Goal: Task Accomplishment & Management: Complete application form

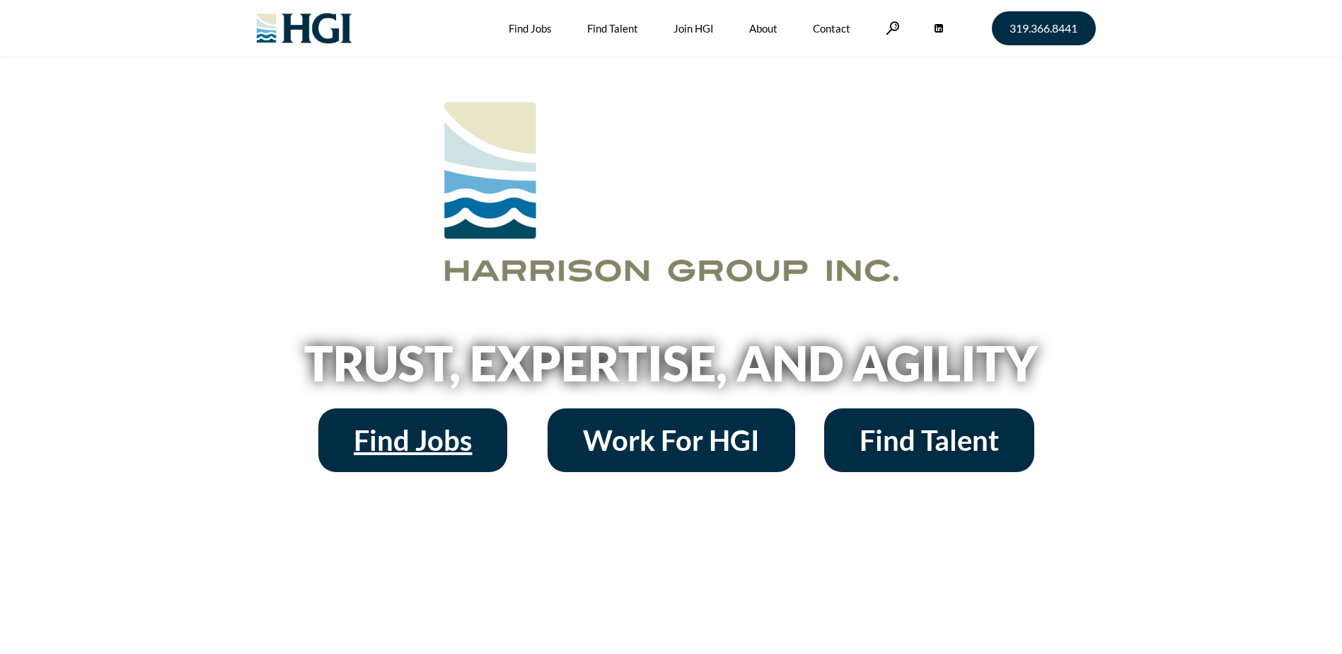
click at [411, 429] on span "Find Jobs" at bounding box center [413, 440] width 118 height 28
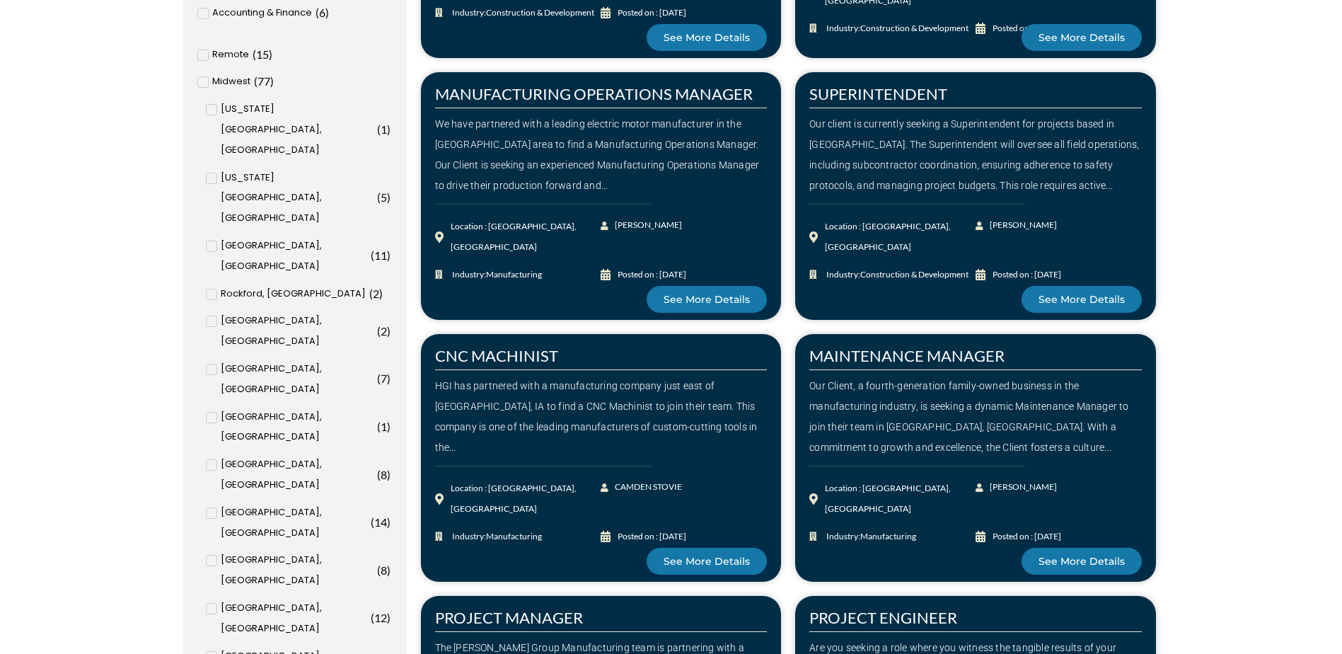
scroll to position [708, 0]
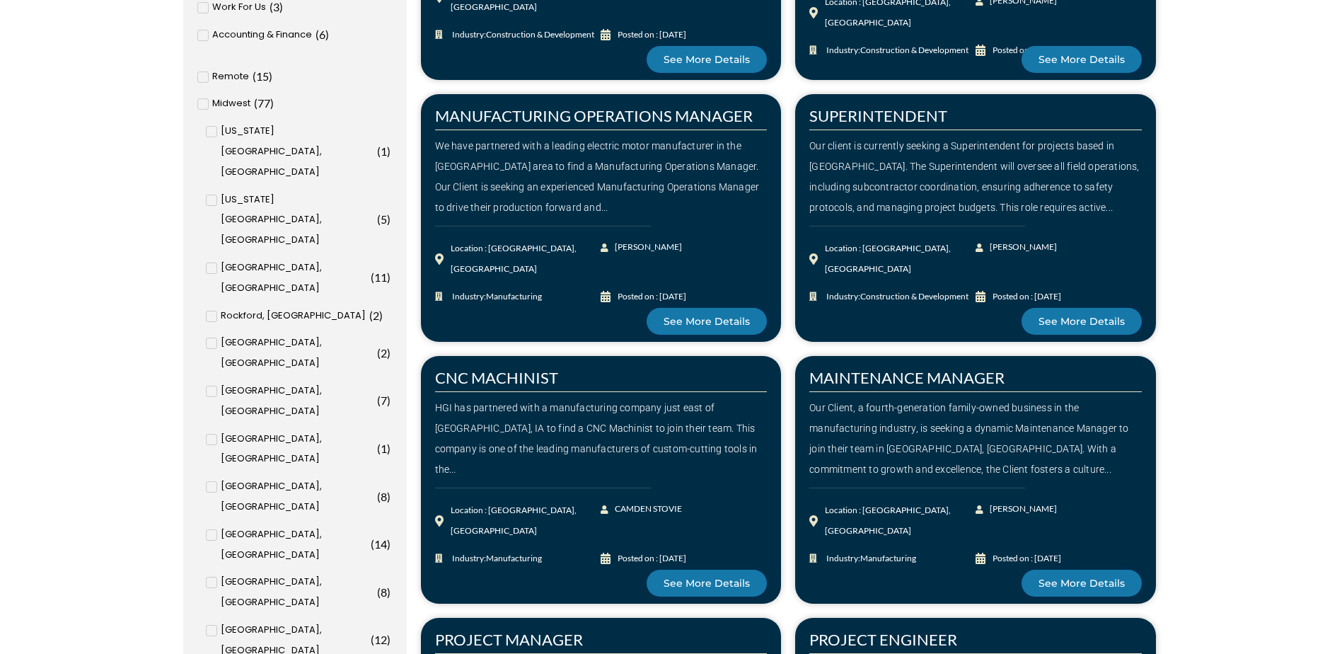
click at [0, 0] on input "Appleton, [GEOGRAPHIC_DATA] ( 1 )" at bounding box center [0, 0] width 0 height 0
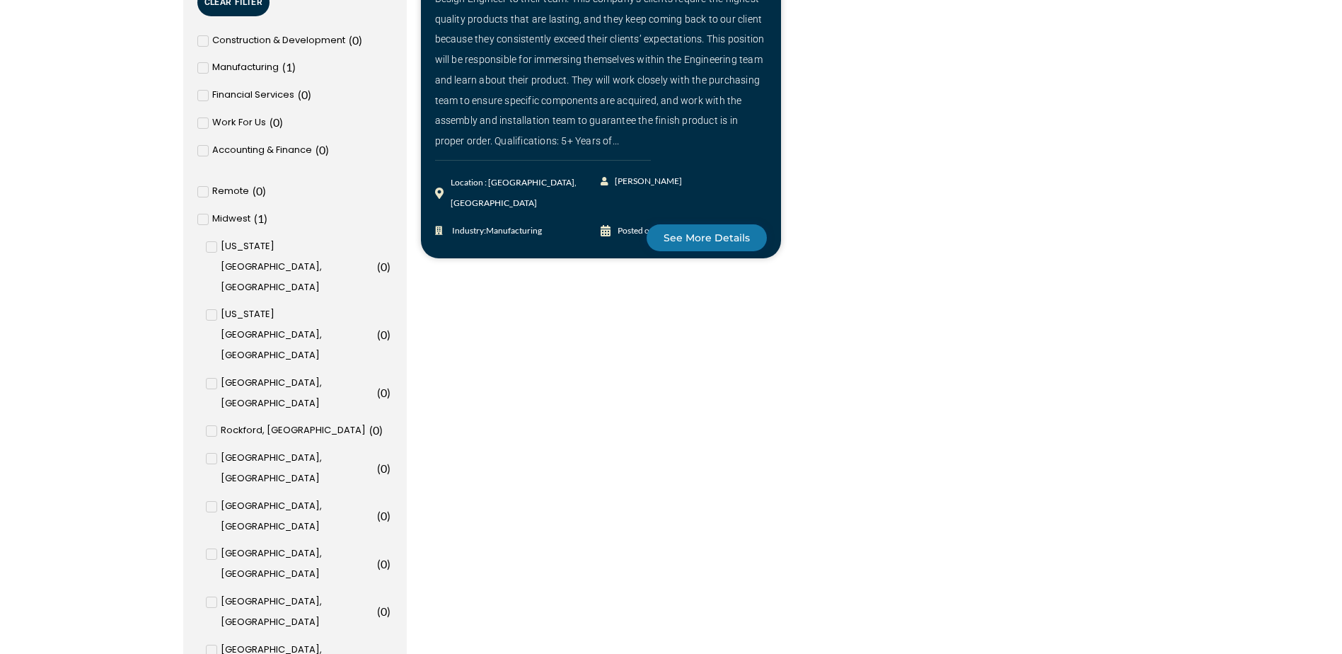
scroll to position [749, 0]
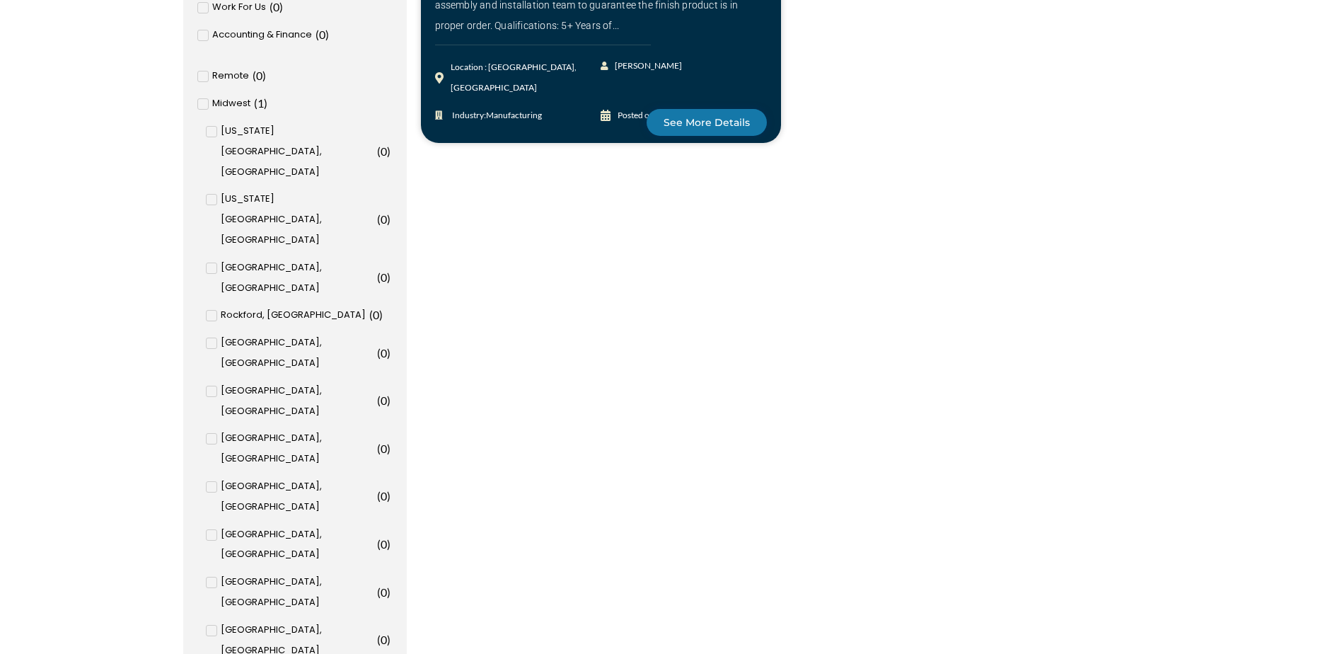
click at [0, 0] on input "Appleton, [GEOGRAPHIC_DATA] ( 1 )" at bounding box center [0, 0] width 0 height 0
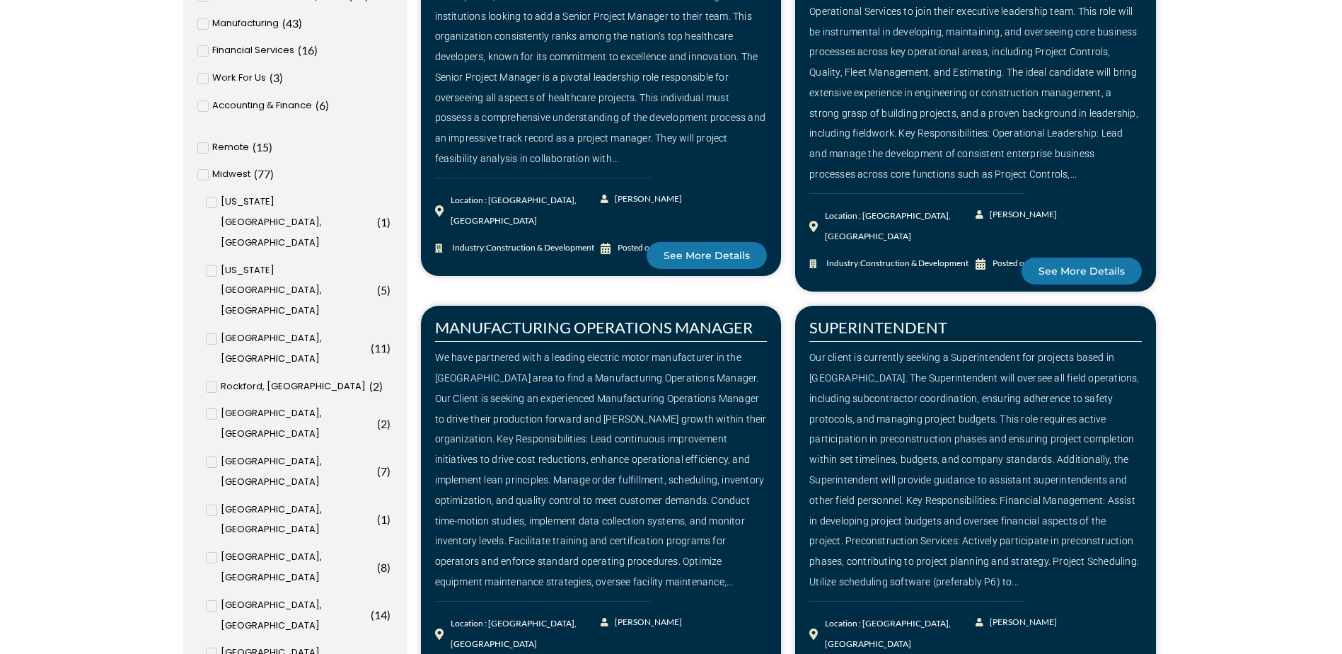
scroll to position [566, 0]
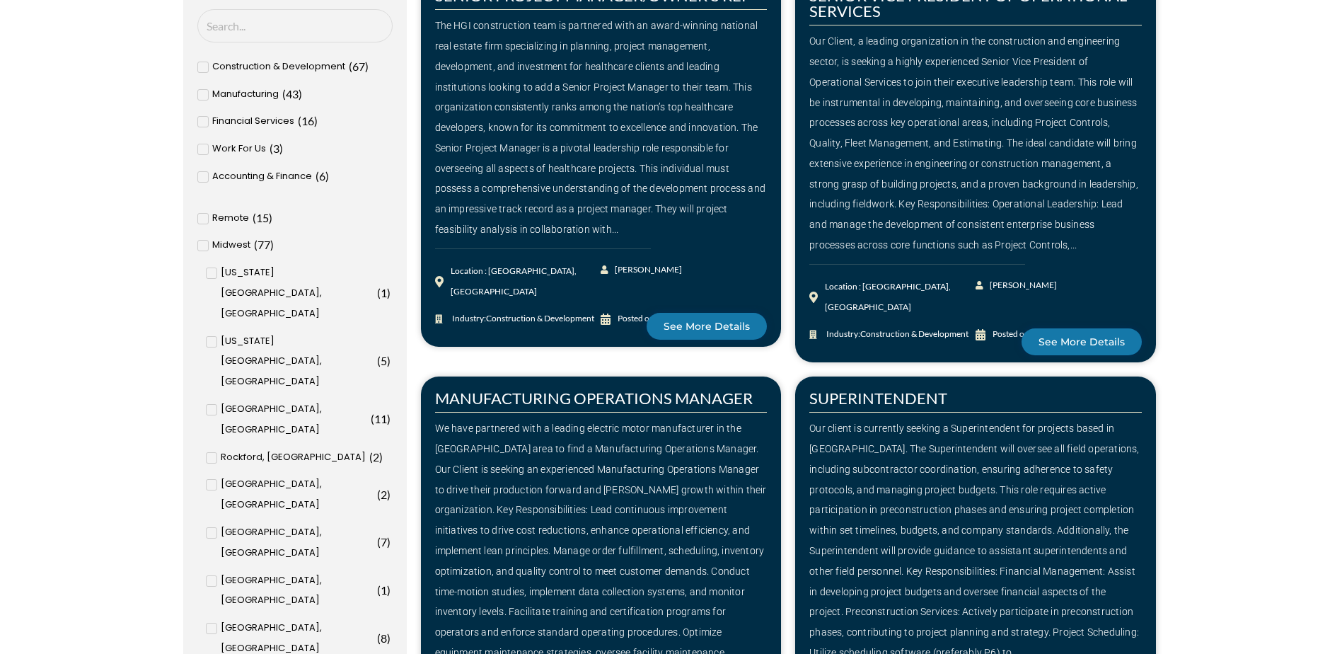
click at [213, 405] on icon at bounding box center [211, 409] width 5 height 8
click at [0, 0] on input "[GEOGRAPHIC_DATA], [GEOGRAPHIC_DATA] ( 11 )" at bounding box center [0, 0] width 0 height 0
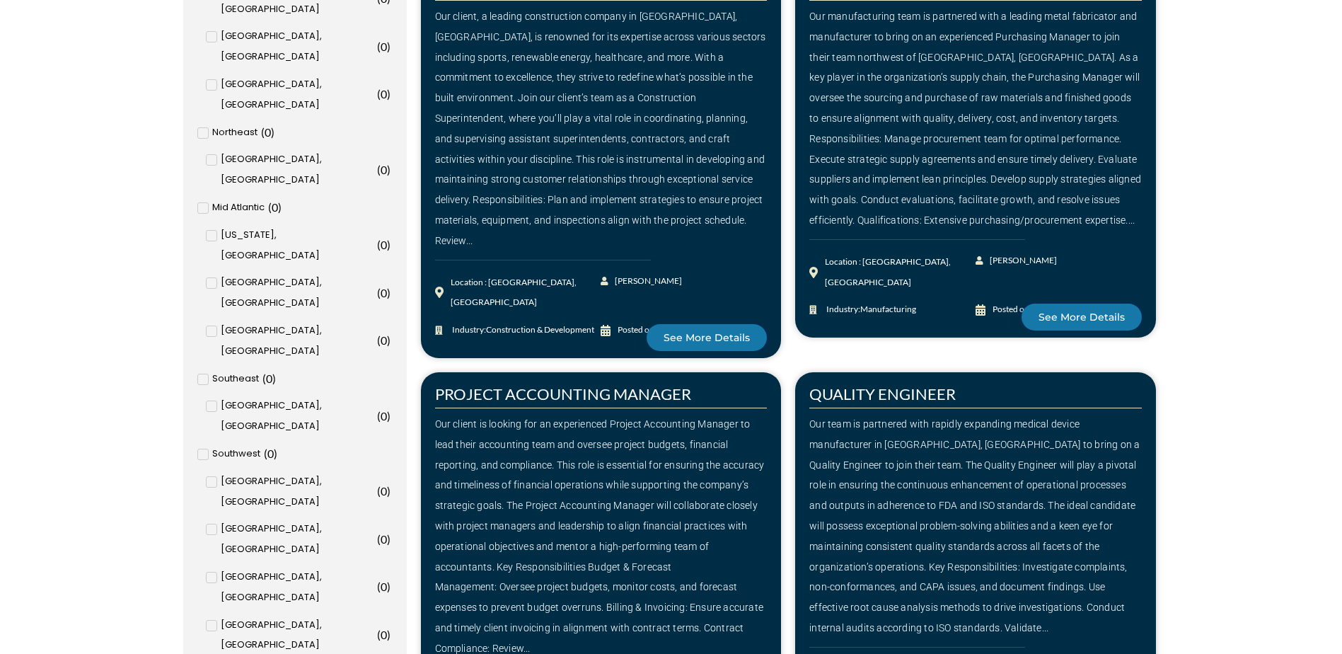
scroll to position [1415, 0]
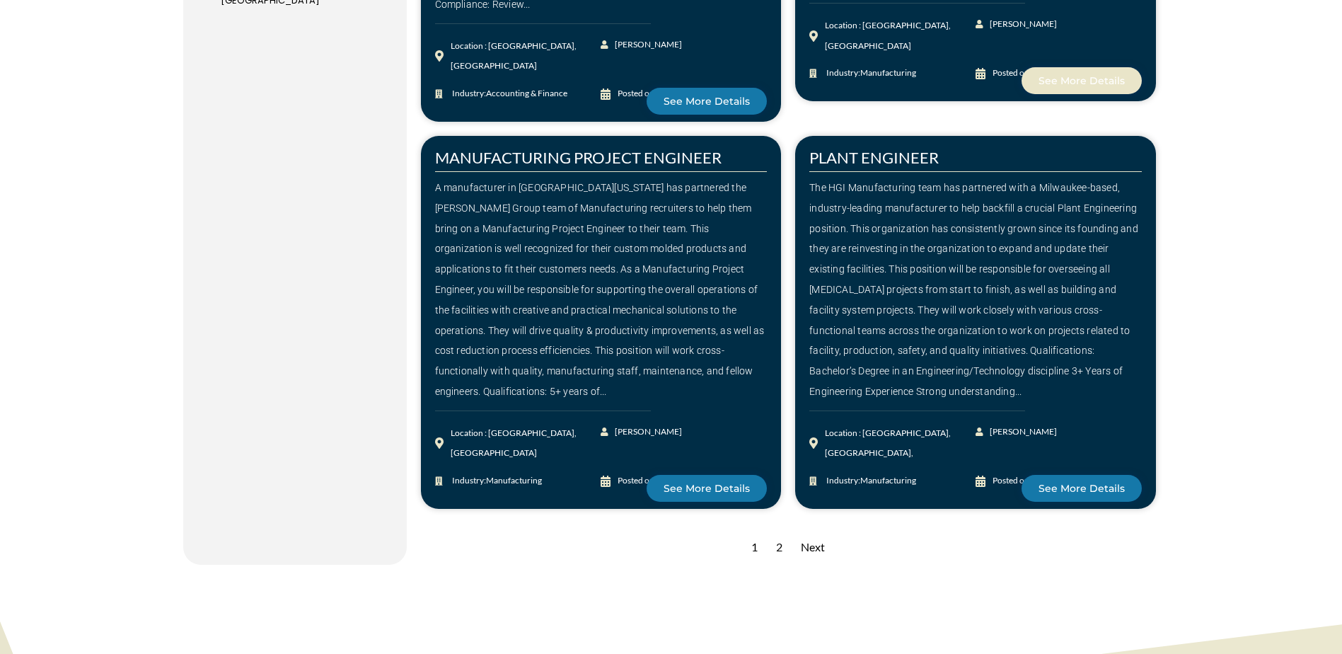
scroll to position [2194, 0]
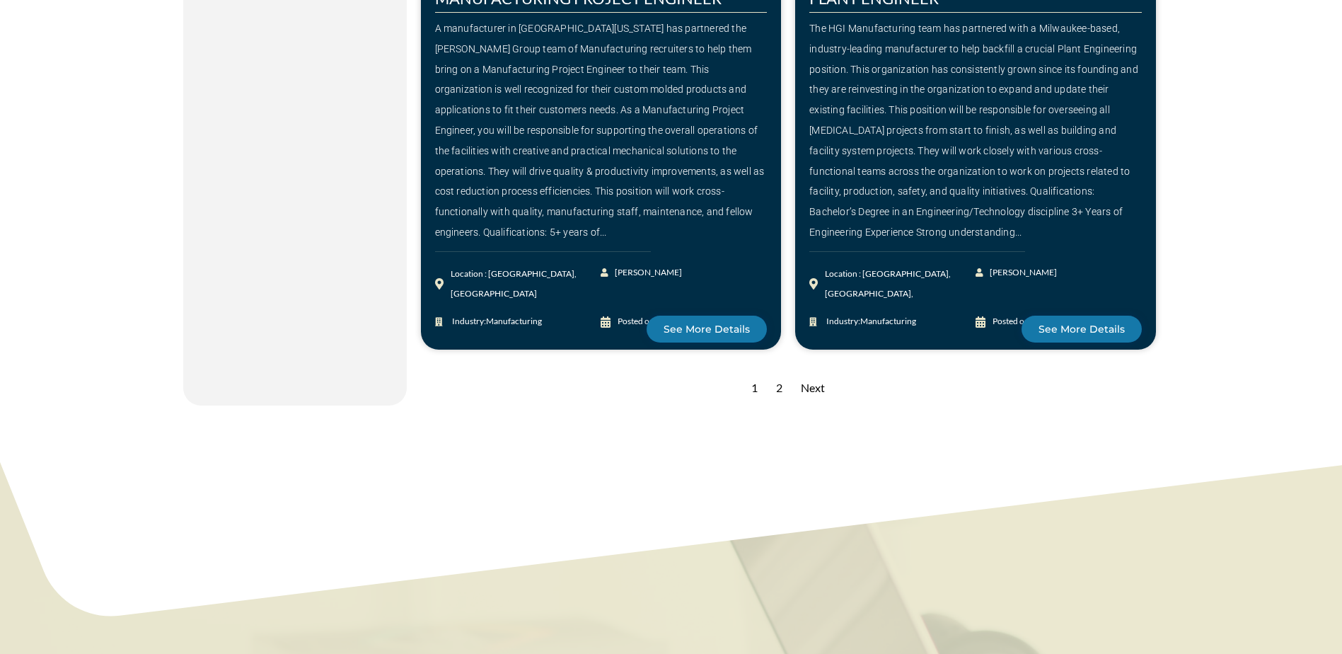
click at [809, 371] on div "Next" at bounding box center [813, 388] width 38 height 35
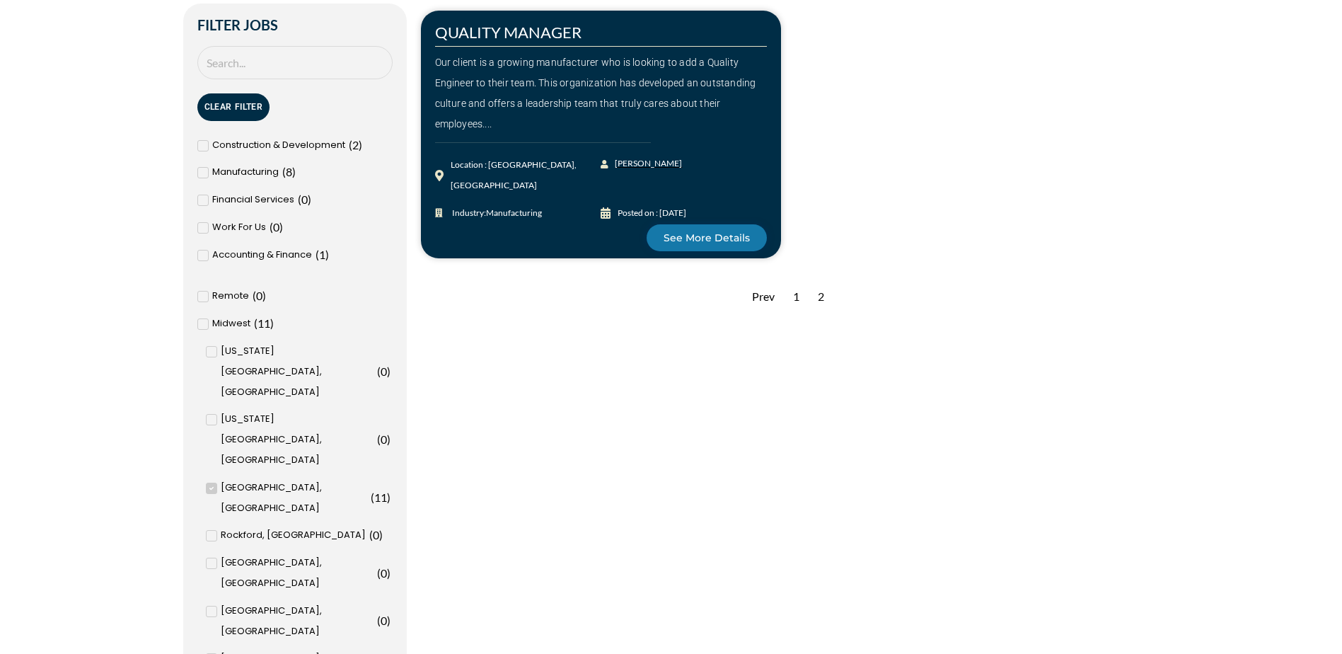
scroll to position [566, 0]
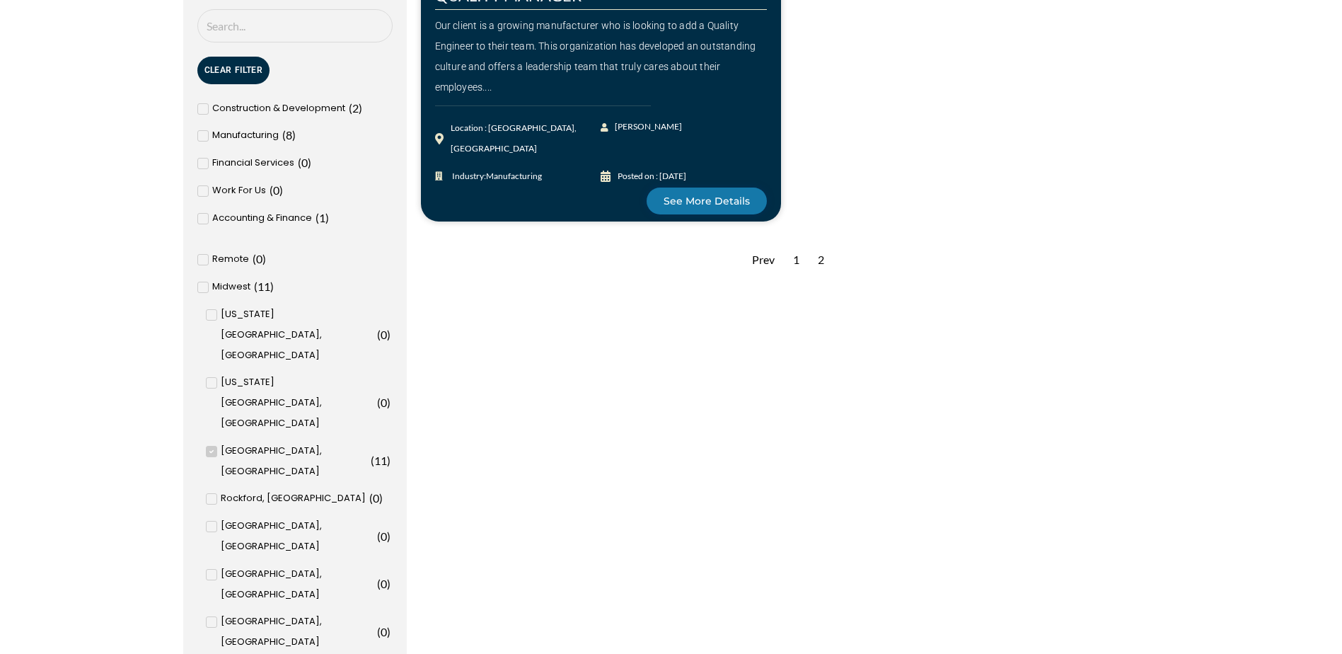
click at [214, 446] on span at bounding box center [211, 451] width 11 height 11
click at [0, 0] on input "Milwaukee, WI ( 11 )" at bounding box center [0, 0] width 0 height 0
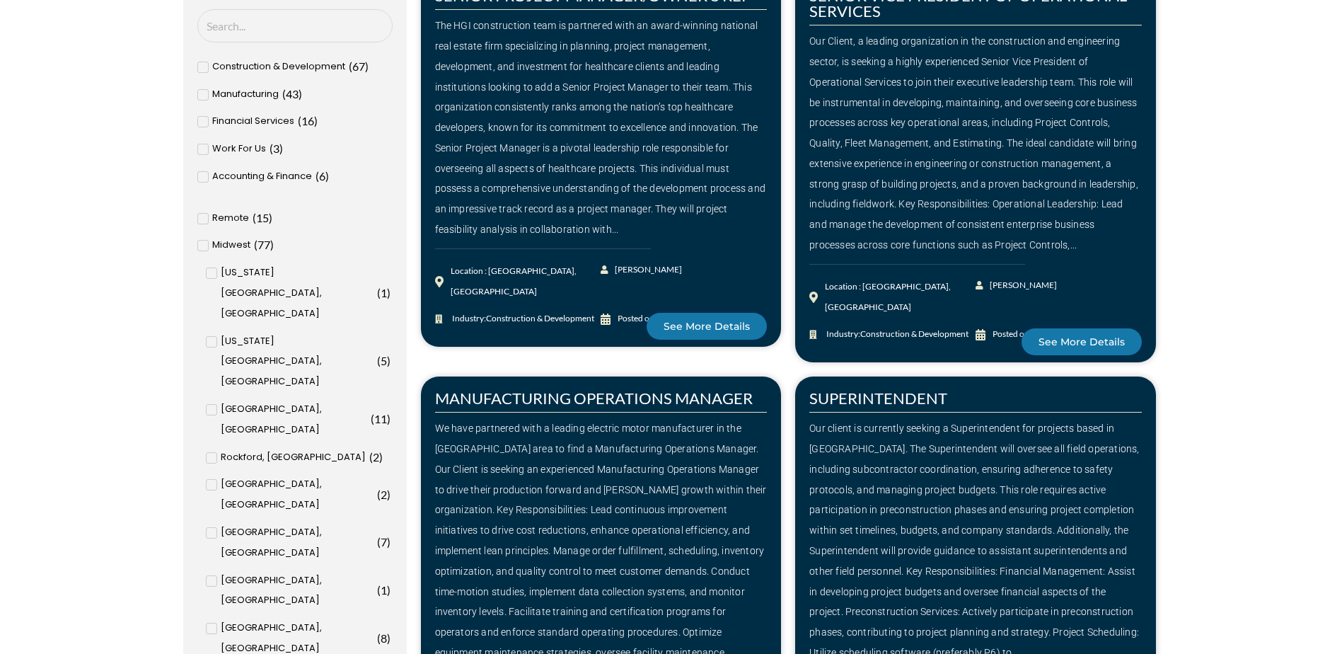
click at [202, 219] on icon at bounding box center [202, 219] width 4 height 4
click at [0, 0] on input "Remote ( 15 )" at bounding box center [0, 0] width 0 height 0
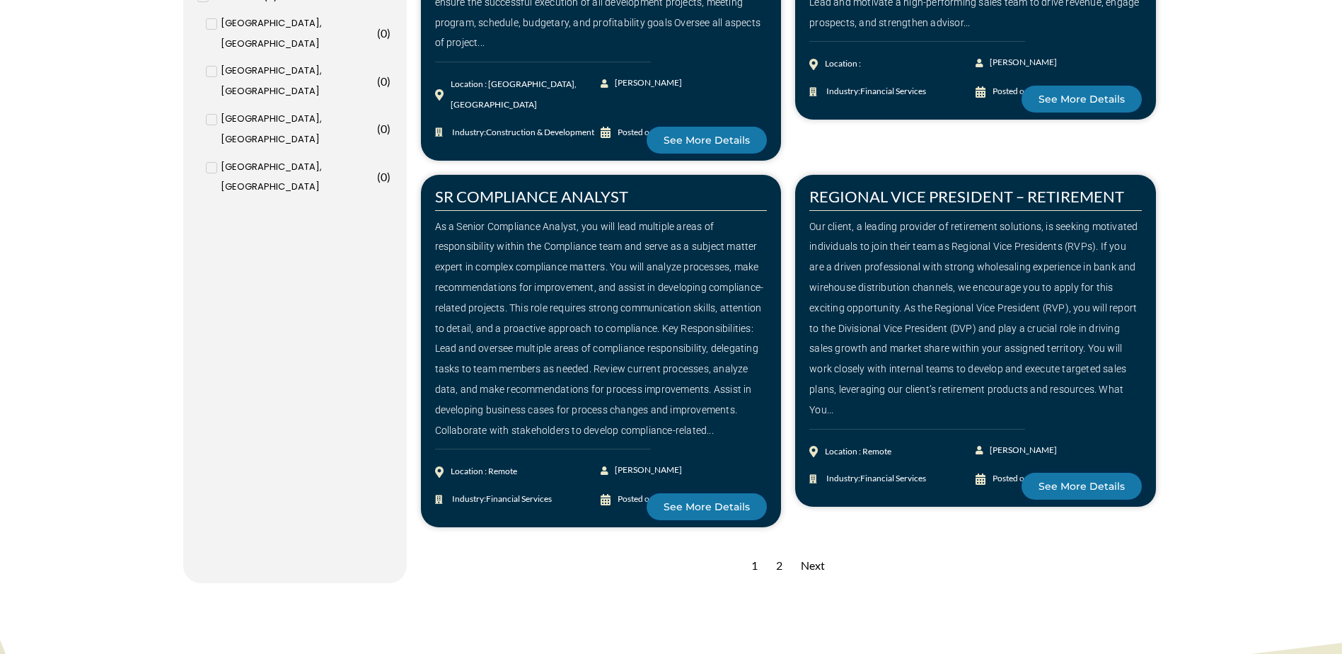
scroll to position [1840, 0]
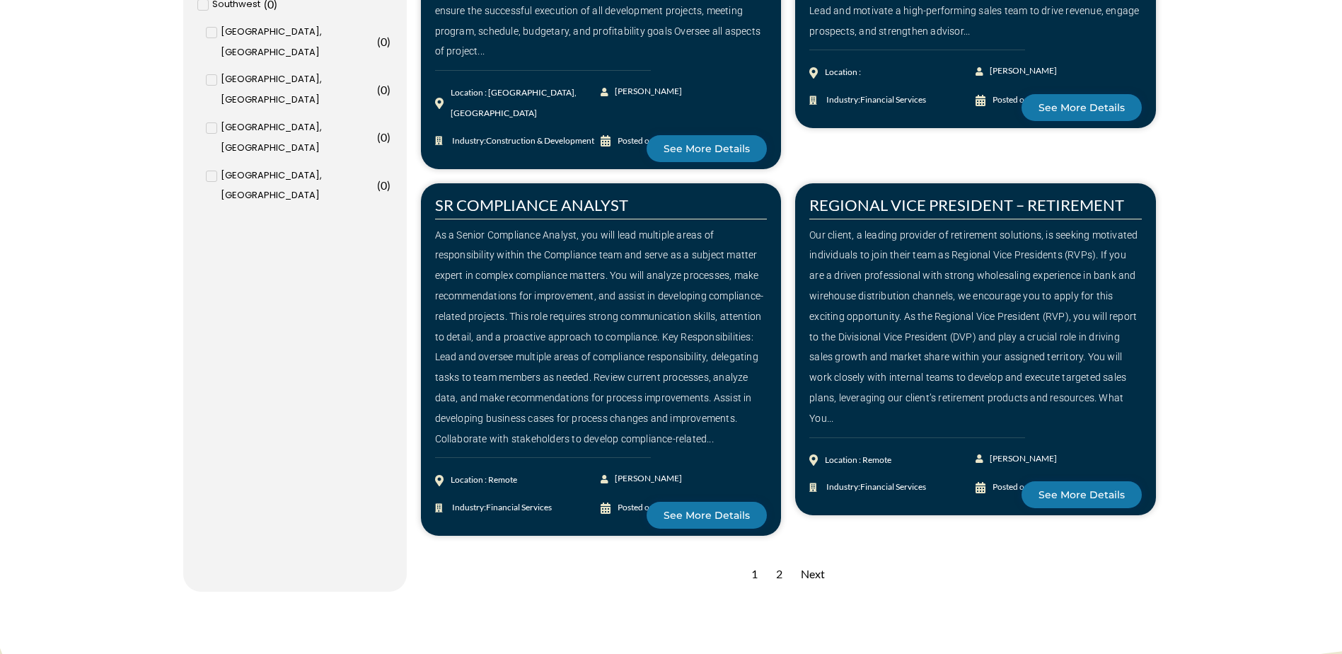
click at [813, 557] on div "Next" at bounding box center [813, 574] width 38 height 35
